Goal: Find contact information

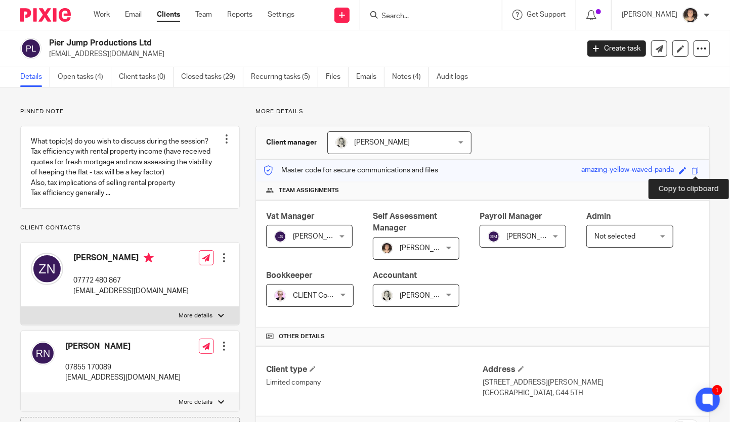
click at [692, 171] on span at bounding box center [695, 171] width 8 height 8
click at [97, 286] on p "07772 480 867" at bounding box center [130, 281] width 115 height 10
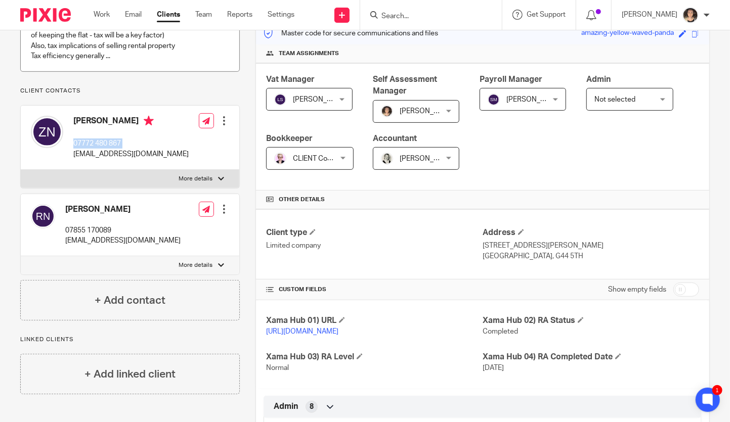
scroll to position [137, 0]
click at [90, 236] on p "07855 170089" at bounding box center [122, 231] width 115 height 10
copy div "07855 170089"
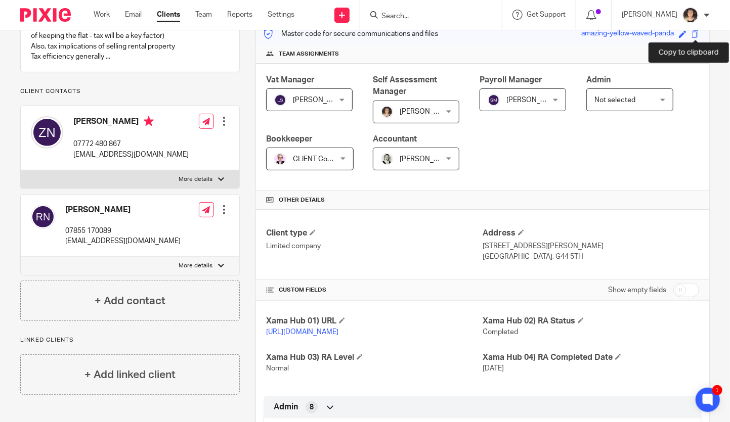
click at [693, 34] on span at bounding box center [695, 34] width 8 height 8
